Goal: Transaction & Acquisition: Book appointment/travel/reservation

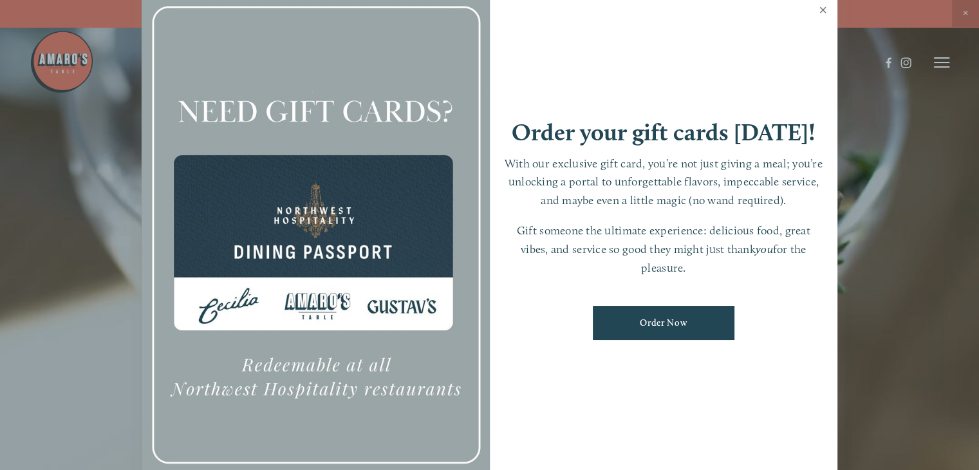
click at [824, 6] on link "Close" at bounding box center [822, 12] width 25 height 36
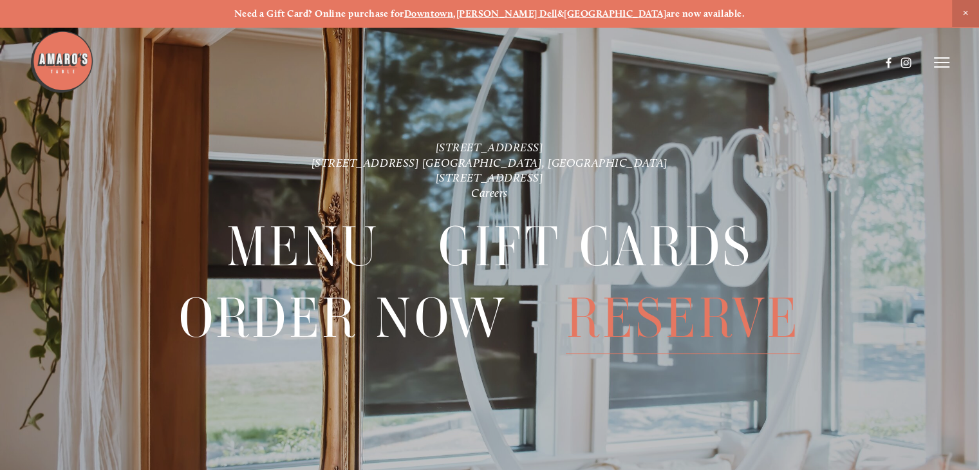
click at [678, 316] on span "Reserve" at bounding box center [683, 318] width 234 height 71
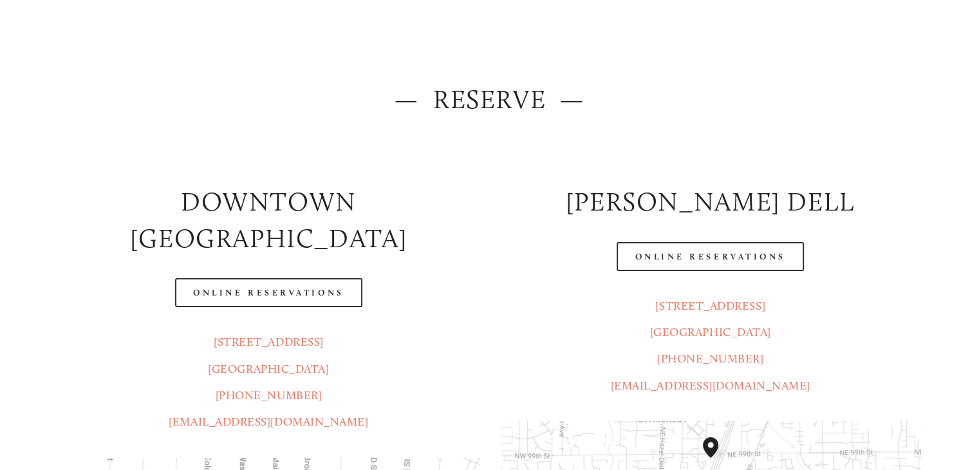
scroll to position [129, 0]
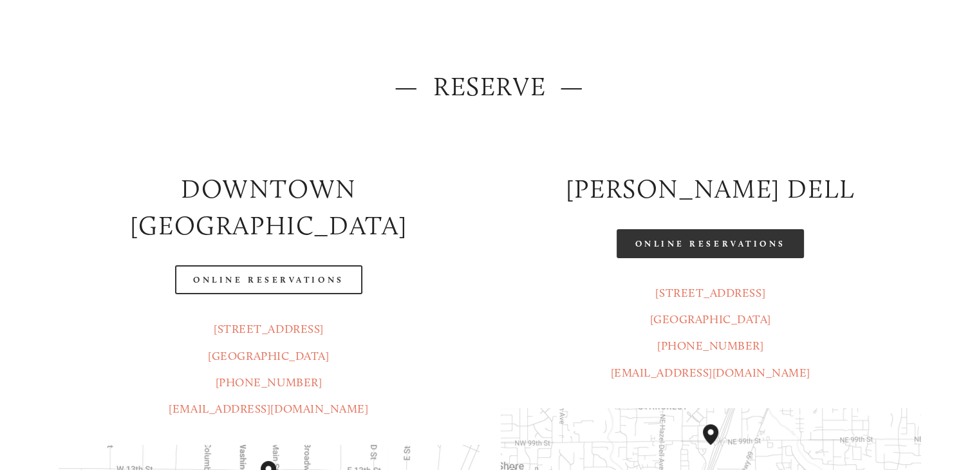
click at [712, 252] on link "Online Reservations" at bounding box center [710, 243] width 187 height 29
